Goal: Transaction & Acquisition: Book appointment/travel/reservation

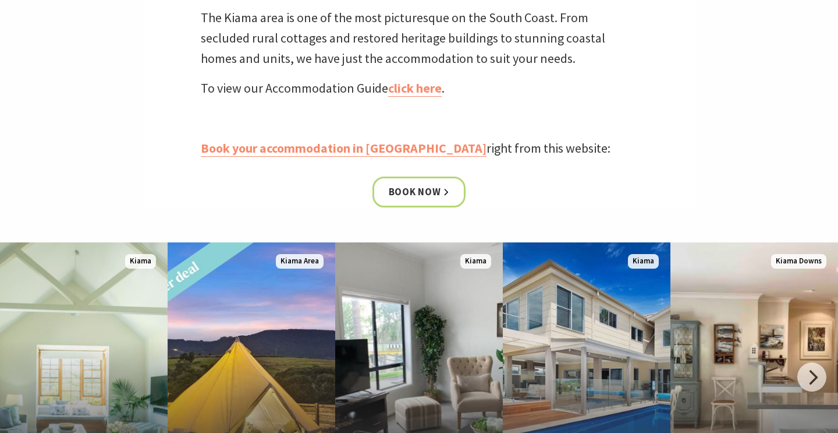
scroll to position [524, 0]
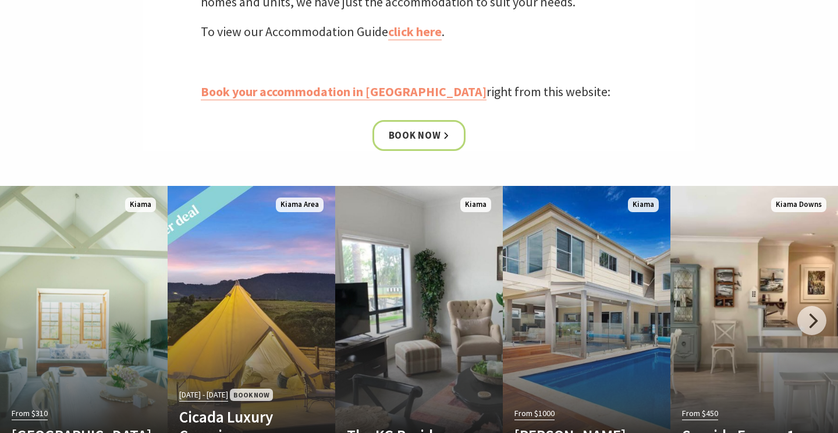
click at [378, 91] on link "Book your accommodation in Kiama" at bounding box center [344, 91] width 286 height 17
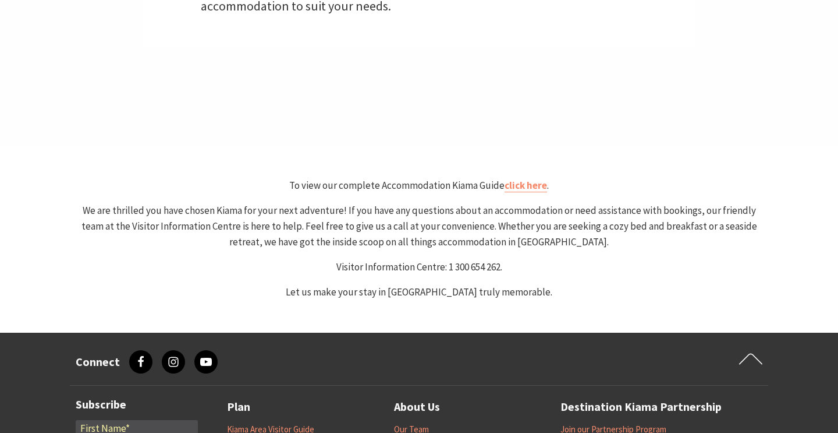
select select "3"
select select "2"
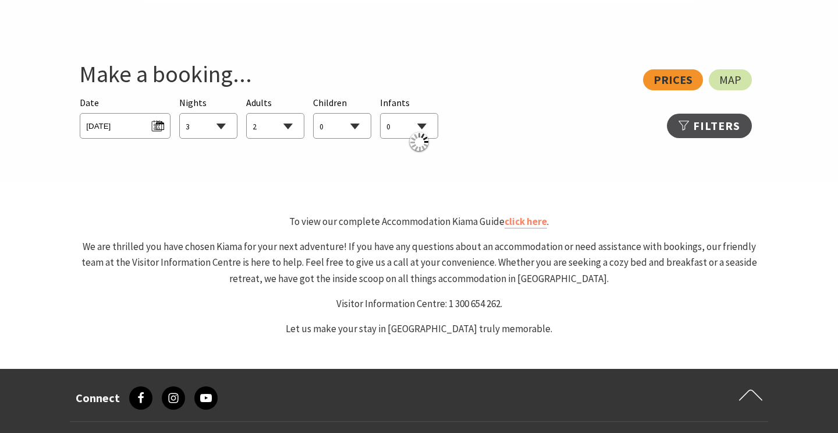
scroll to position [619, 0]
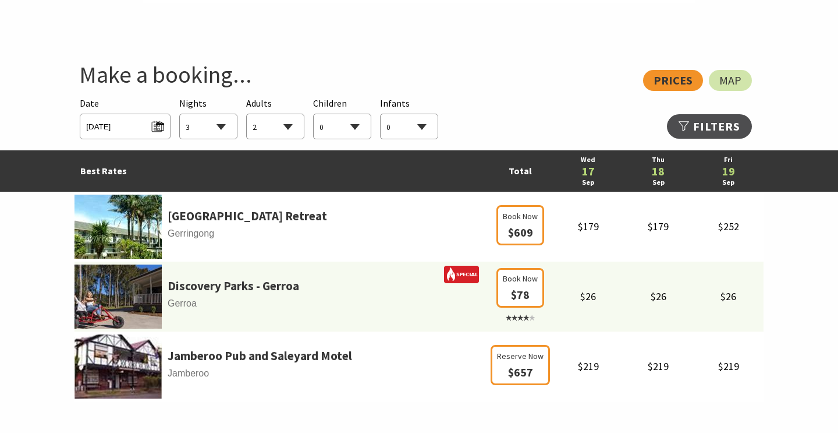
click at [215, 132] on select "1 2 3 4 5 6 7 8 9 10 11 12 13 14 15 16 17 18 19 20 21 22 23 24 25 26 27 28 29 30" at bounding box center [208, 127] width 57 height 26
select select "2"
click at [158, 126] on span "Wed 17/09/2025" at bounding box center [124, 125] width 77 height 16
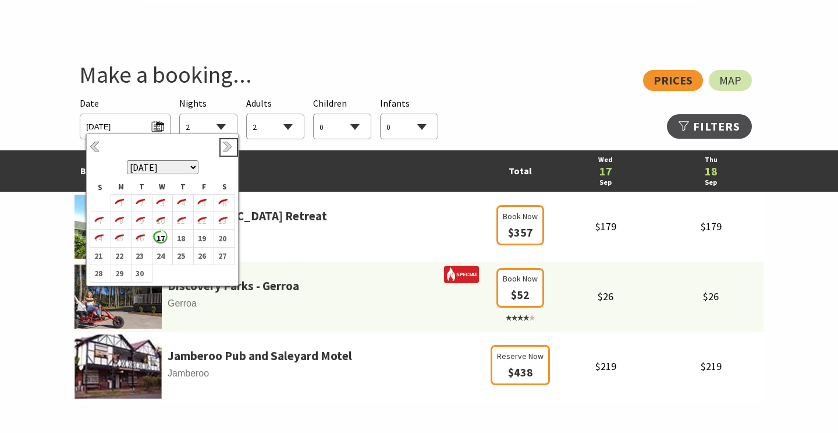
click at [228, 147] on link "Next" at bounding box center [228, 147] width 13 height 13
click at [202, 238] on b "17" at bounding box center [201, 238] width 15 height 15
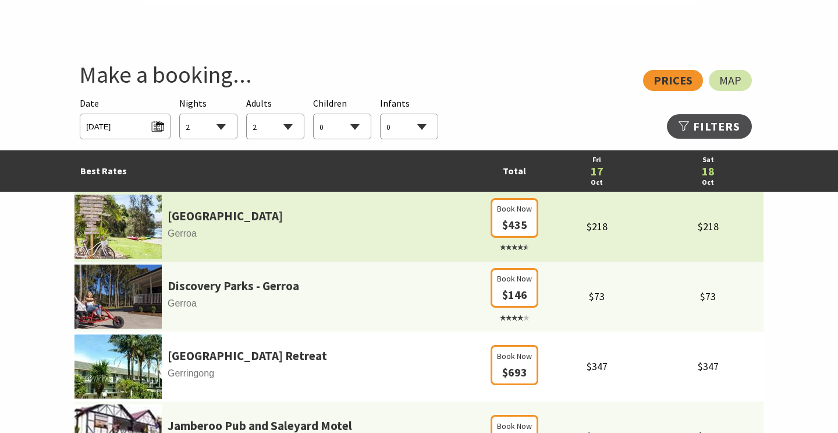
click at [275, 126] on select "0 1 2 3 4 5 6 7 8 9 10 11 12 13 14 15 16 17 18 19 20 21 22 23 24 25 26 27 28 29…" at bounding box center [275, 127] width 57 height 26
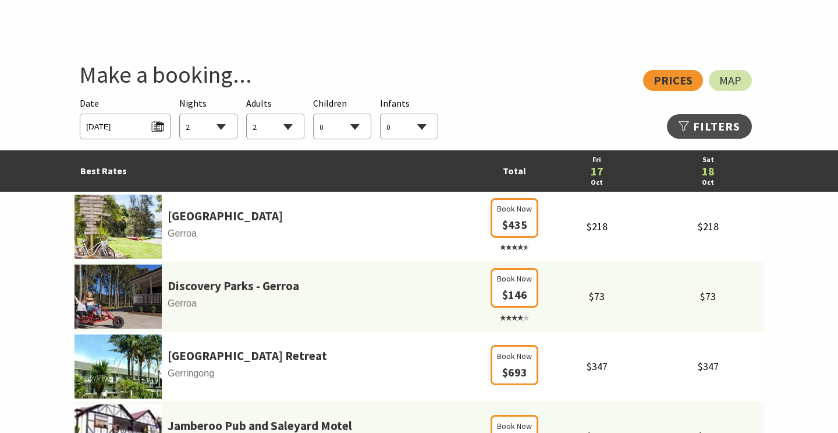
select select "1"
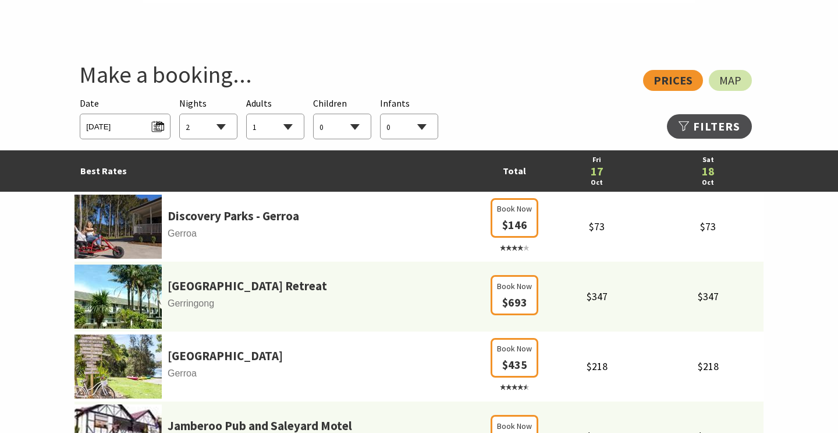
click at [27, 277] on section "View: Prices Map Searching for Accommodation Date Fri 17/10/2025 Nights 1 2 3 4…" at bounding box center [419, 271] width 838 height 466
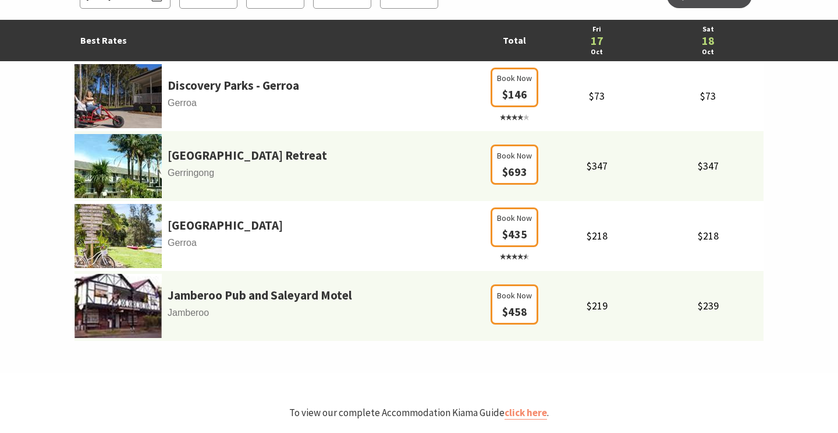
scroll to position [738, 0]
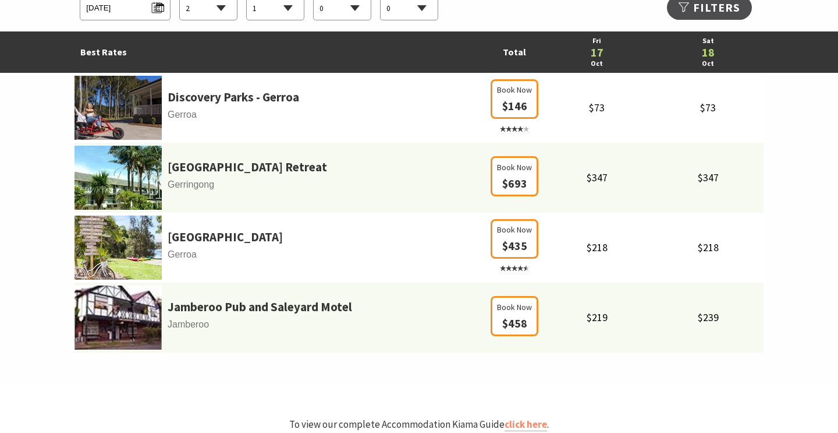
click at [240, 100] on link "Discovery Parks - Gerroa" at bounding box center [234, 97] width 132 height 20
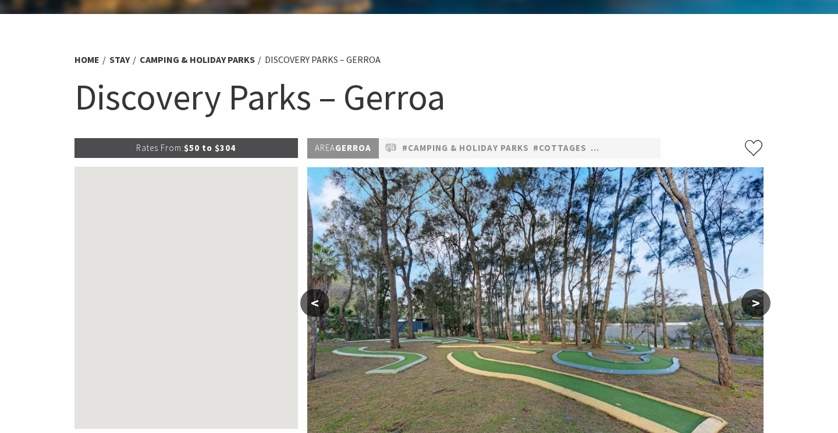
scroll to position [146, 0]
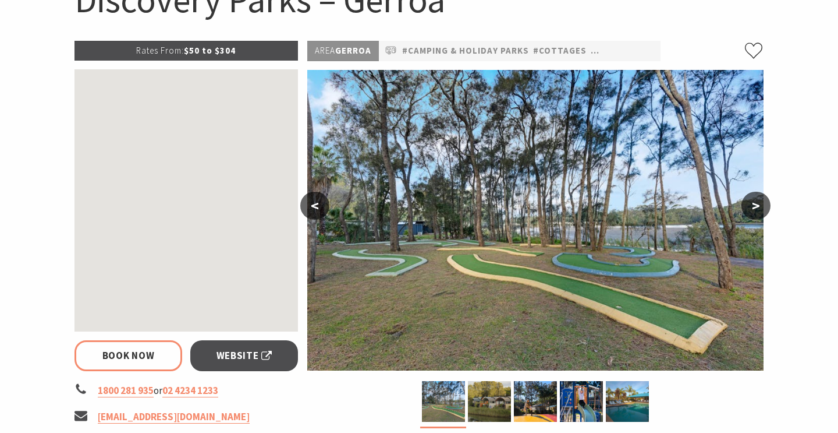
select select "2"
select select "1"
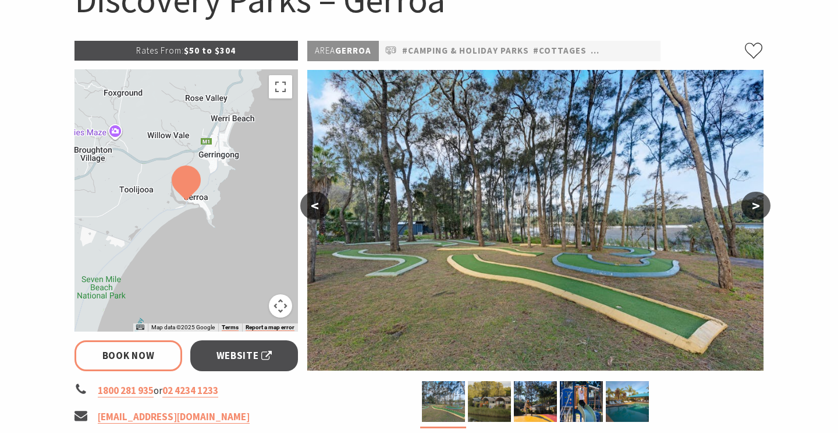
click at [762, 211] on button ">" at bounding box center [756, 206] width 29 height 28
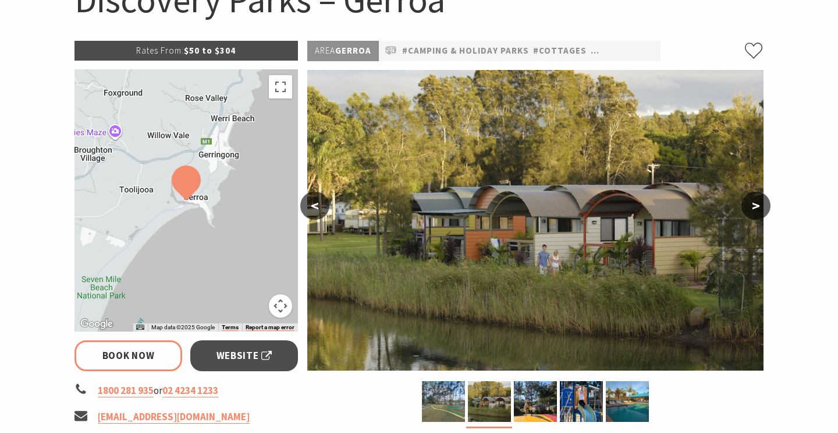
click at [762, 211] on button ">" at bounding box center [756, 206] width 29 height 28
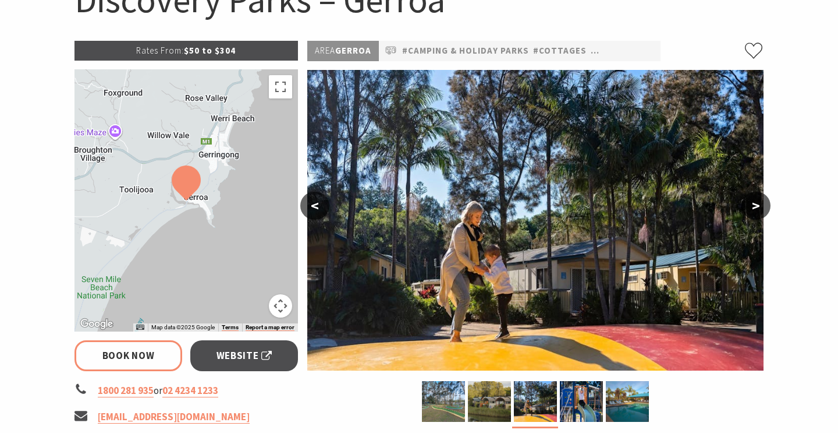
click at [762, 211] on button ">" at bounding box center [756, 206] width 29 height 28
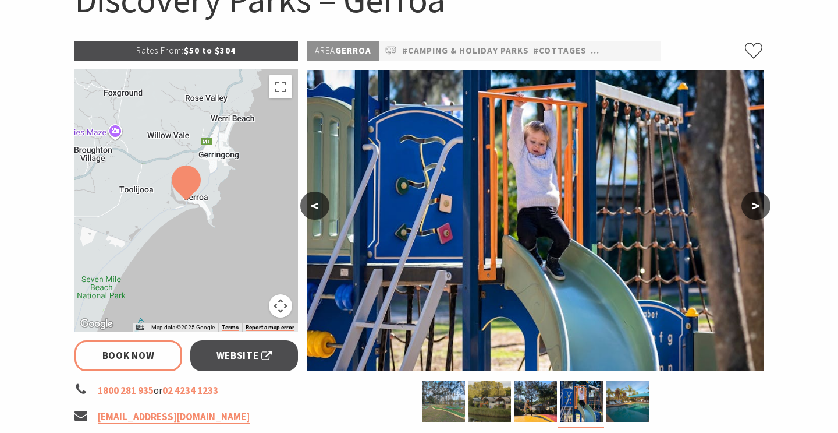
click at [762, 211] on button ">" at bounding box center [756, 206] width 29 height 28
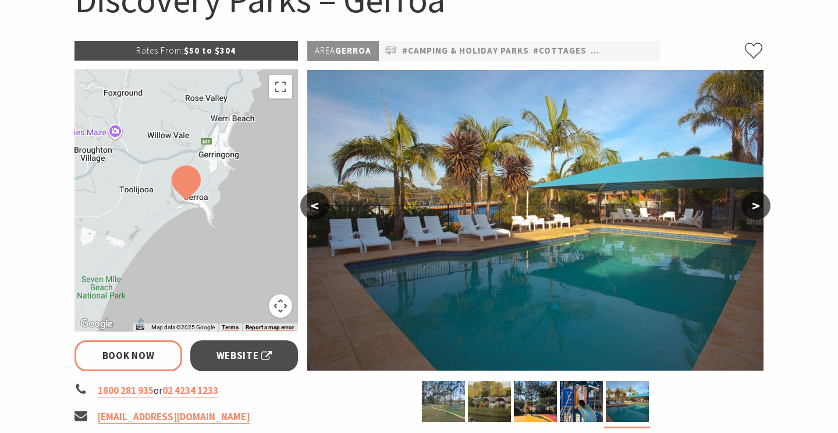
click at [762, 211] on button ">" at bounding box center [756, 206] width 29 height 28
click at [757, 204] on button ">" at bounding box center [756, 206] width 29 height 28
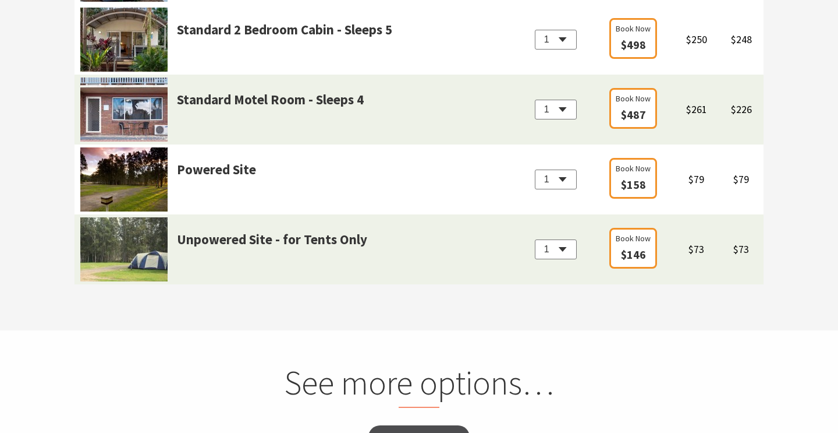
scroll to position [1357, 0]
